Goal: Task Accomplishment & Management: Manage account settings

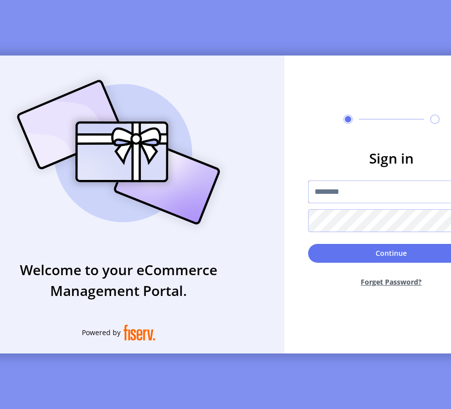
type input "**********"
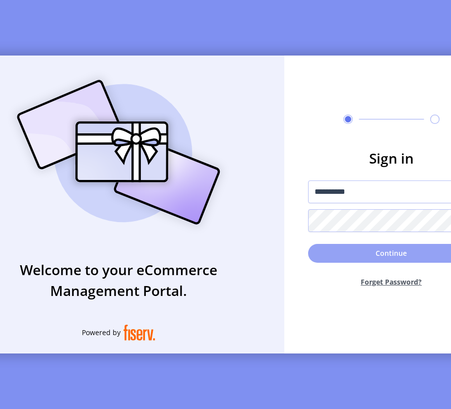
click at [368, 262] on button "Continue" at bounding box center [391, 253] width 167 height 19
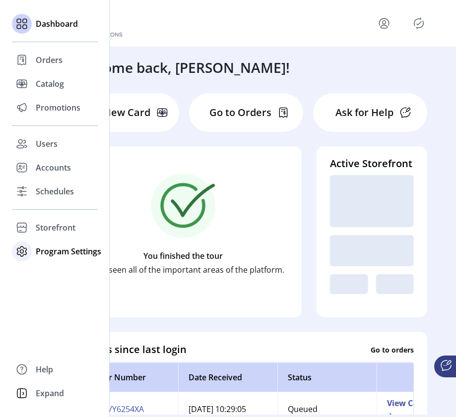
click at [48, 253] on span "Program Settings" at bounding box center [69, 252] width 66 height 12
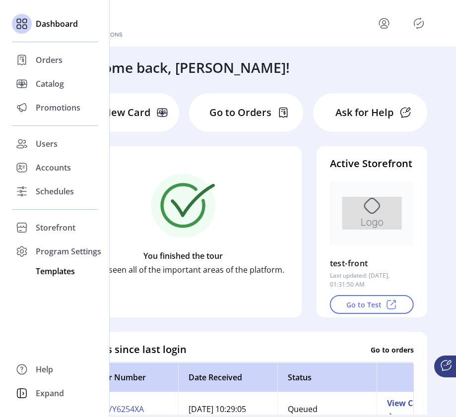
click at [47, 272] on span "Templates" at bounding box center [55, 271] width 39 height 12
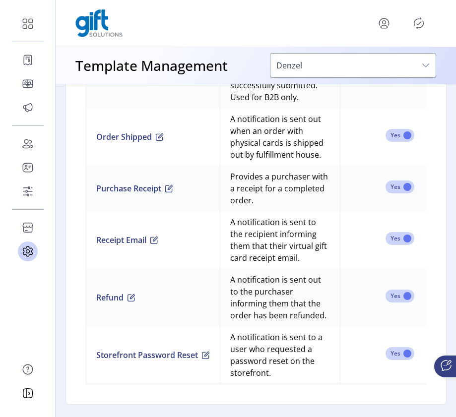
scroll to position [1388, 0]
click at [158, 236] on span "button" at bounding box center [154, 240] width 8 height 8
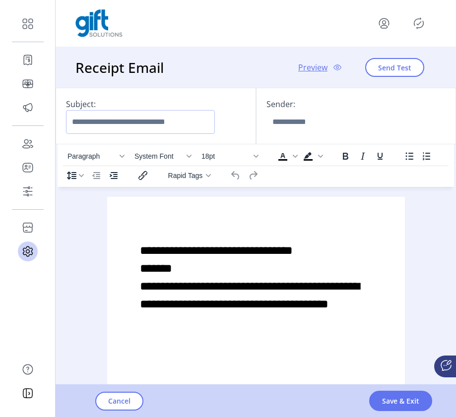
click at [166, 132] on input "Subject:" at bounding box center [140, 122] width 149 height 24
click at [306, 125] on input "Sender:" at bounding box center [340, 122] width 149 height 24
type input "*******"
click at [193, 120] on input "Subject:" at bounding box center [140, 122] width 149 height 24
click at [127, 401] on span "Cancel" at bounding box center [119, 401] width 22 height 10
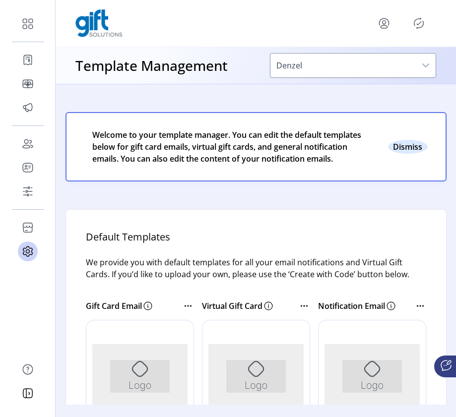
click at [406, 154] on button "Close" at bounding box center [408, 147] width 40 height 14
